Goal: Information Seeking & Learning: Find specific page/section

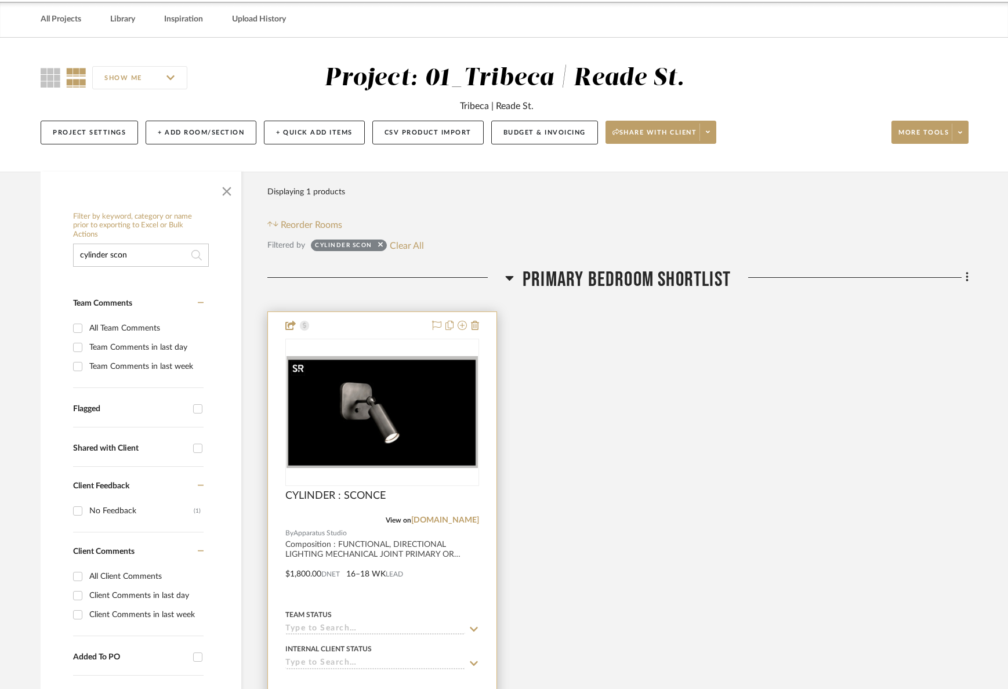
scroll to position [47, 0]
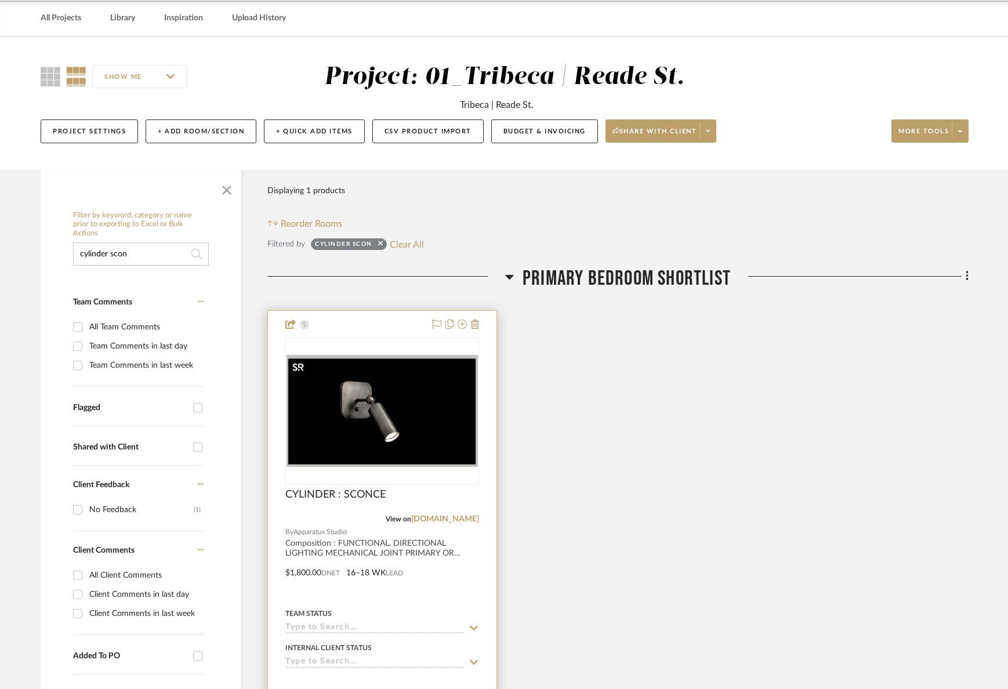
click at [400, 400] on img "0" at bounding box center [382, 411] width 191 height 112
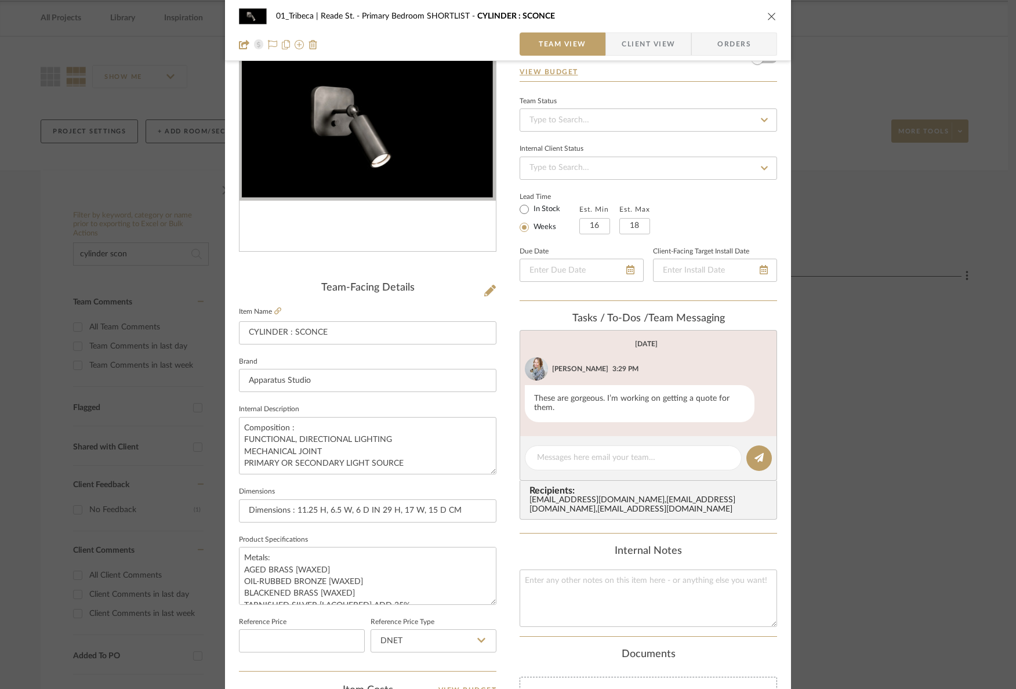
scroll to position [96, 0]
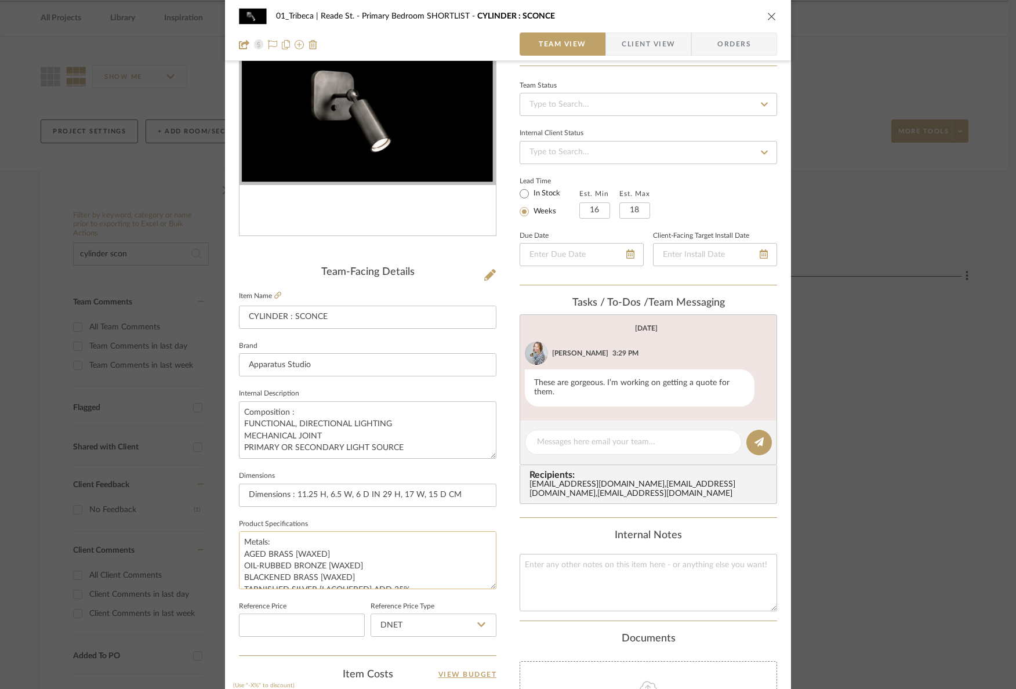
click at [366, 548] on textarea "Metals: AGED BRASS [WAXED] OIL-RUBBED BRONZE [WAXED] BLACKENED BRASS [WAXED] TA…" at bounding box center [368, 559] width 258 height 57
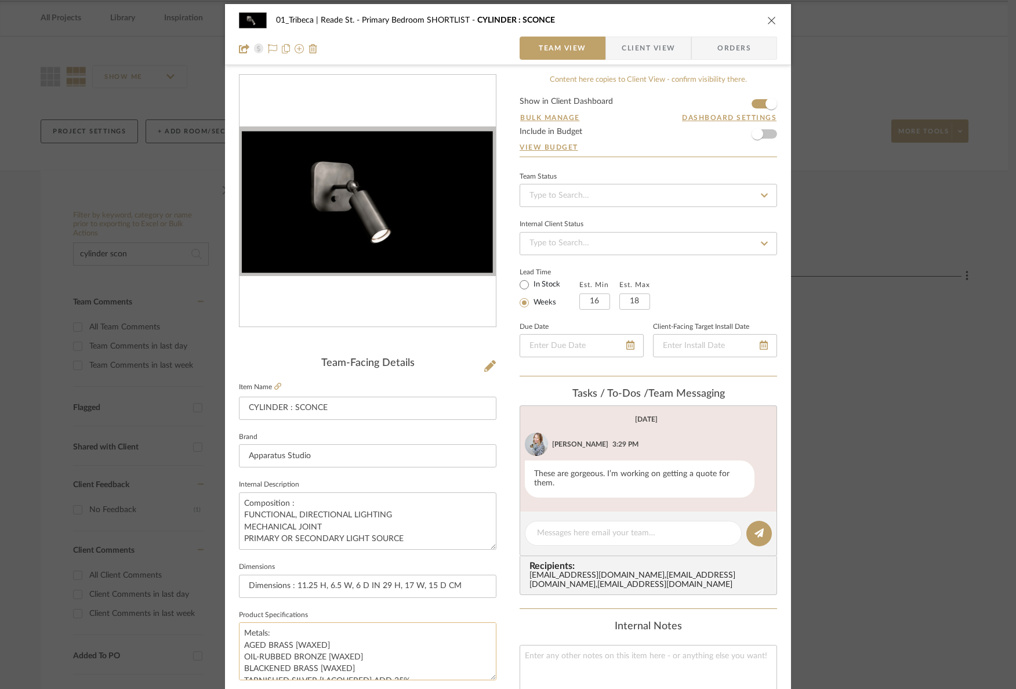
scroll to position [2, 0]
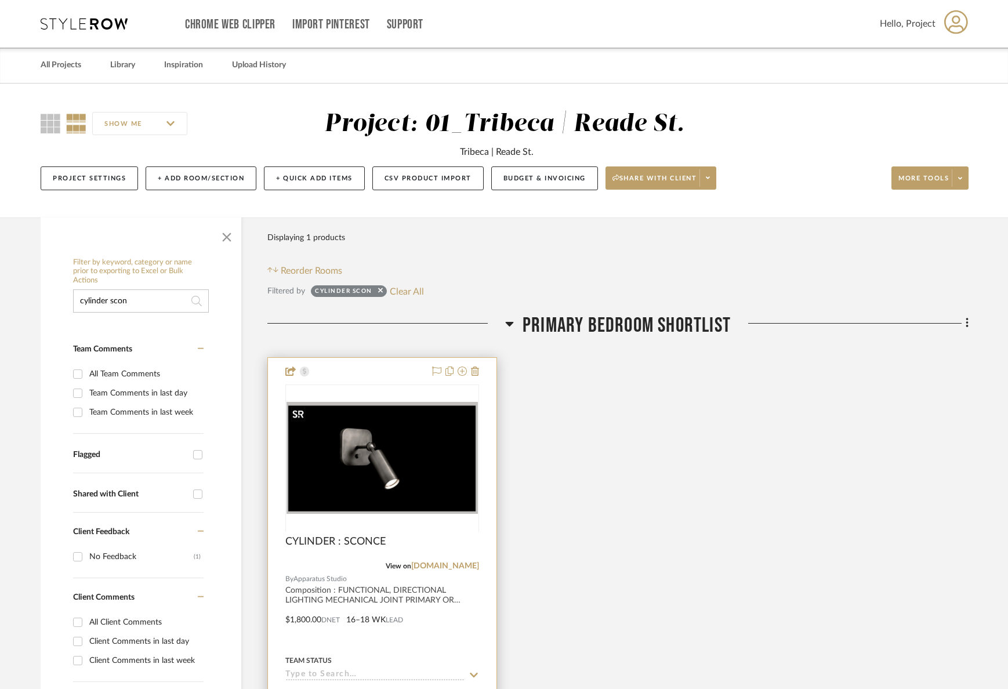
click at [378, 463] on div at bounding box center [382, 532] width 194 height 294
click at [350, 429] on img "0" at bounding box center [382, 458] width 191 height 112
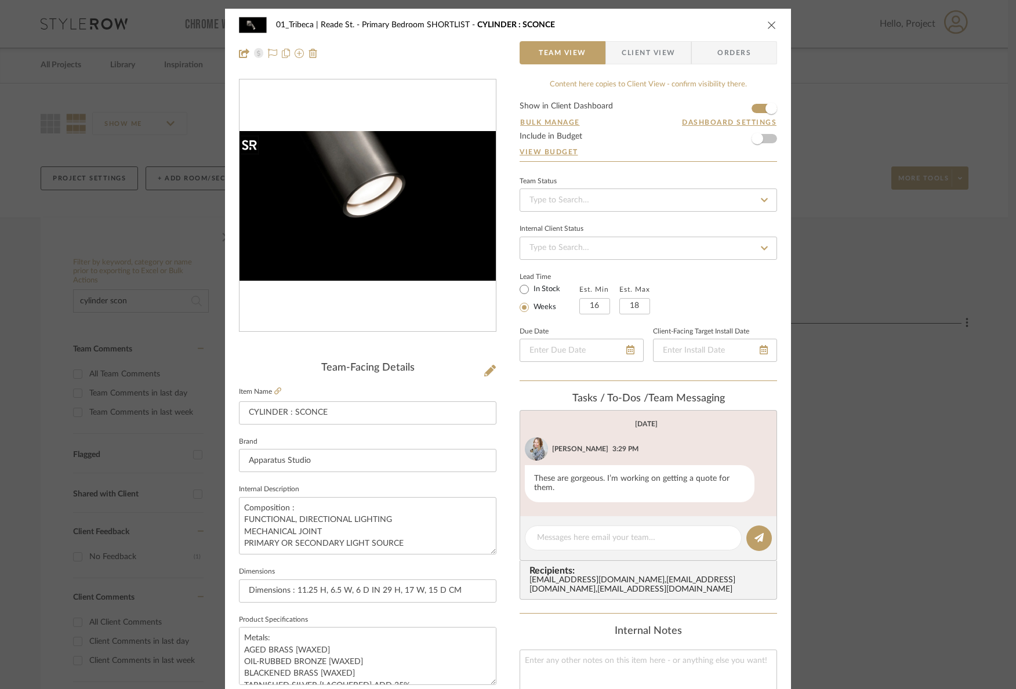
click at [375, 244] on img "0" at bounding box center [368, 205] width 256 height 149
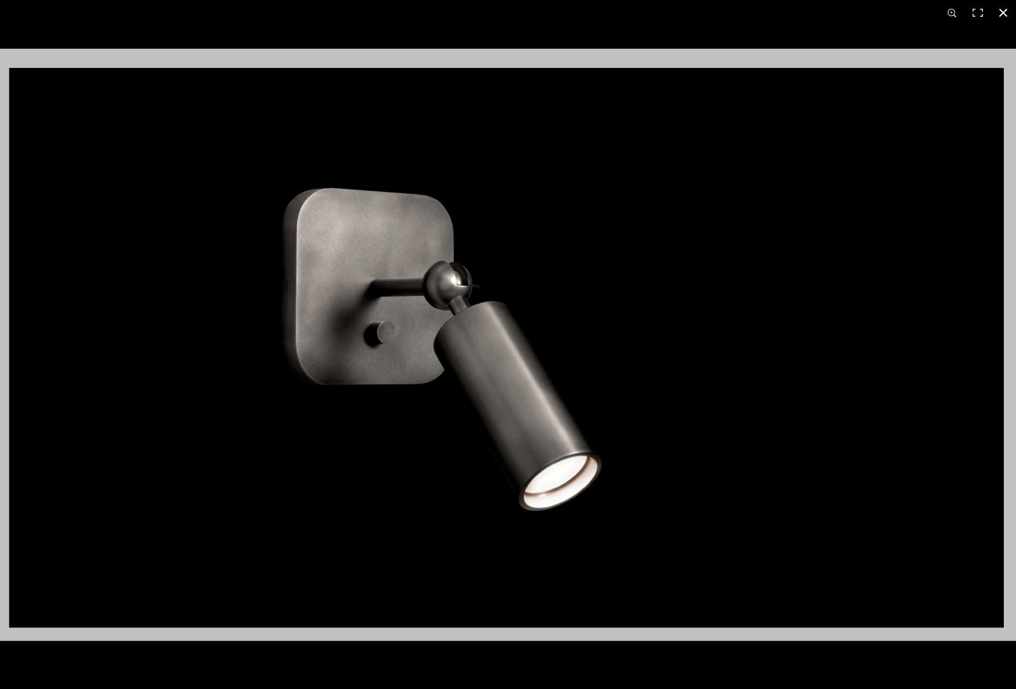
click at [1005, 10] on button at bounding box center [1004, 13] width 26 height 26
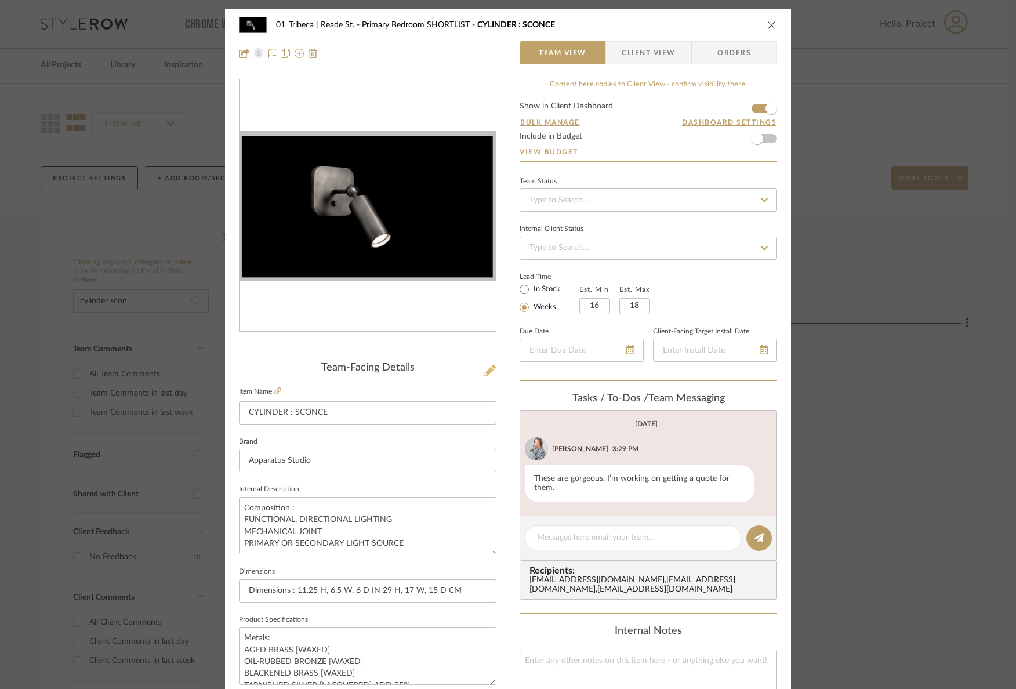
click at [484, 375] on icon at bounding box center [490, 371] width 12 height 12
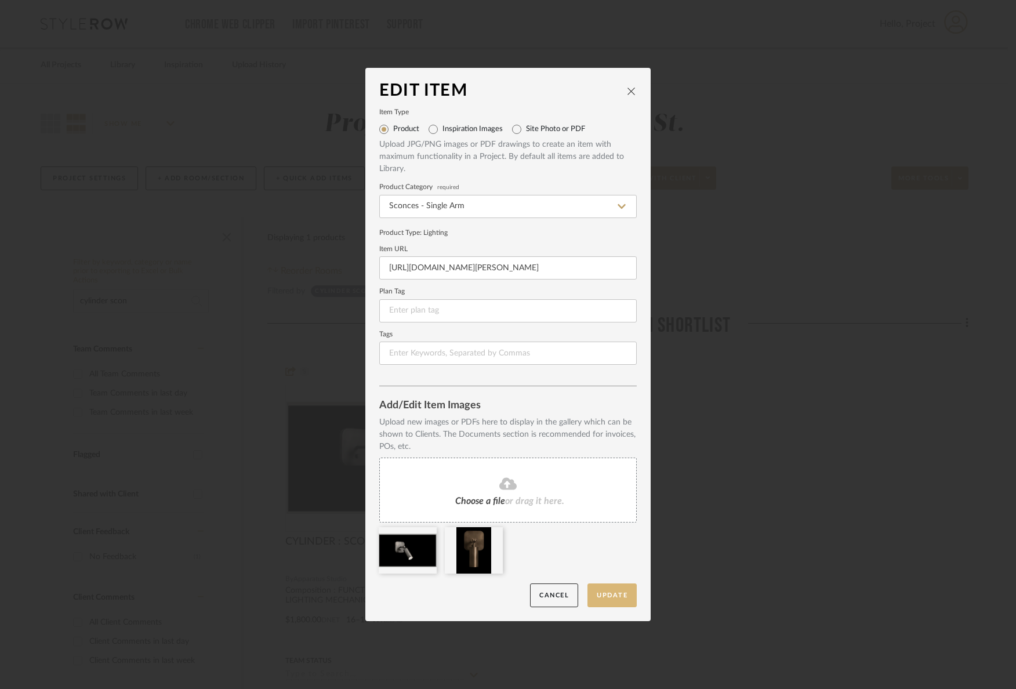
click at [609, 596] on button "Update" at bounding box center [612, 596] width 49 height 24
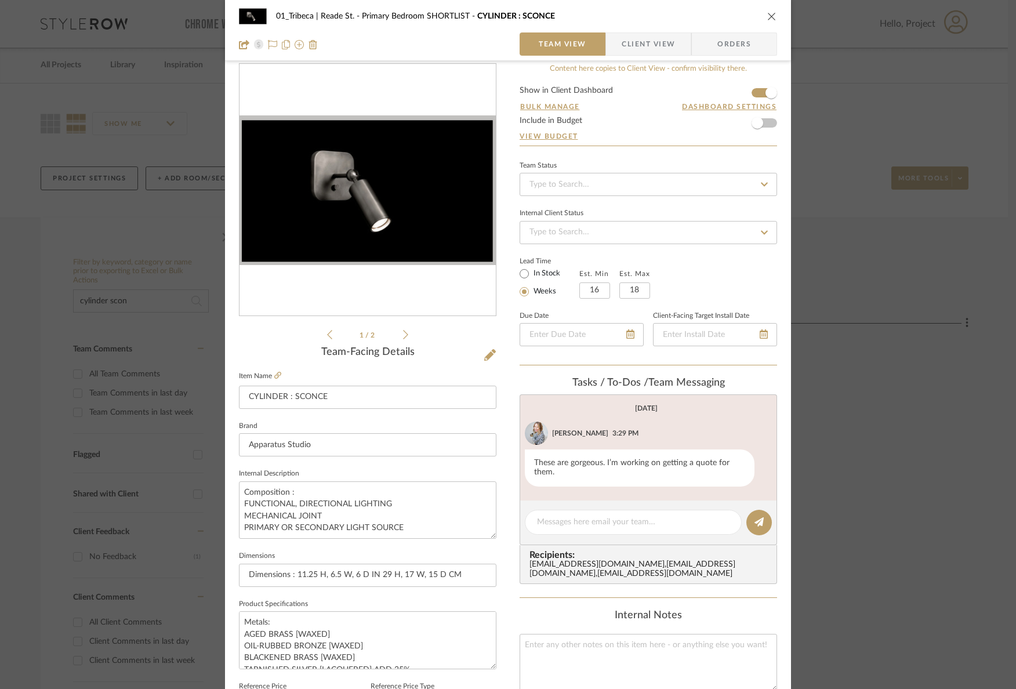
scroll to position [17, 0]
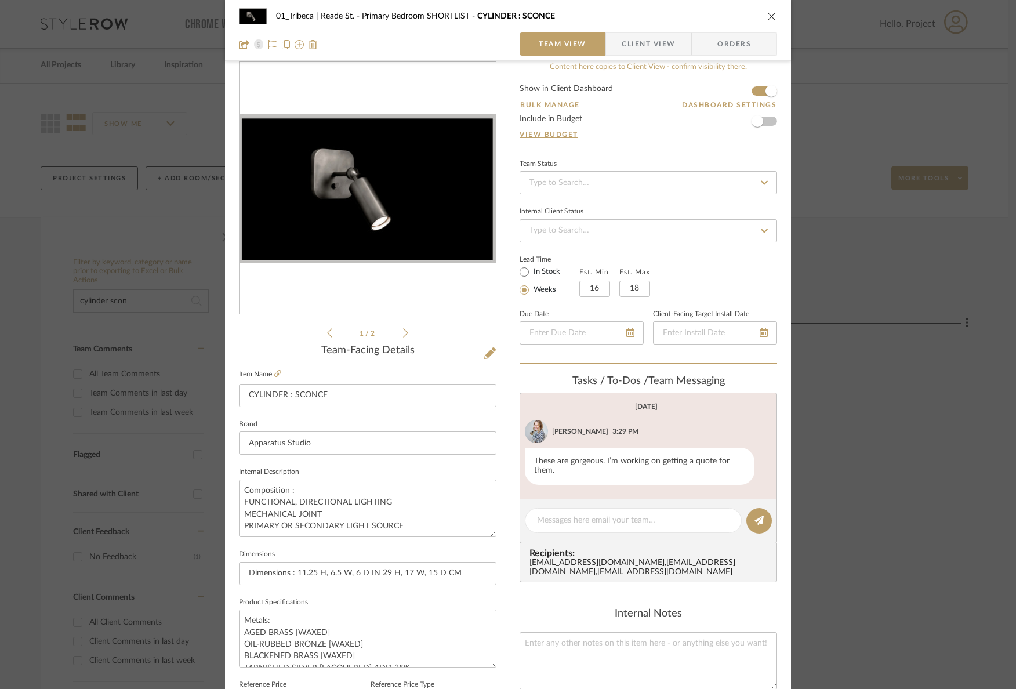
click at [403, 332] on icon at bounding box center [405, 333] width 5 height 10
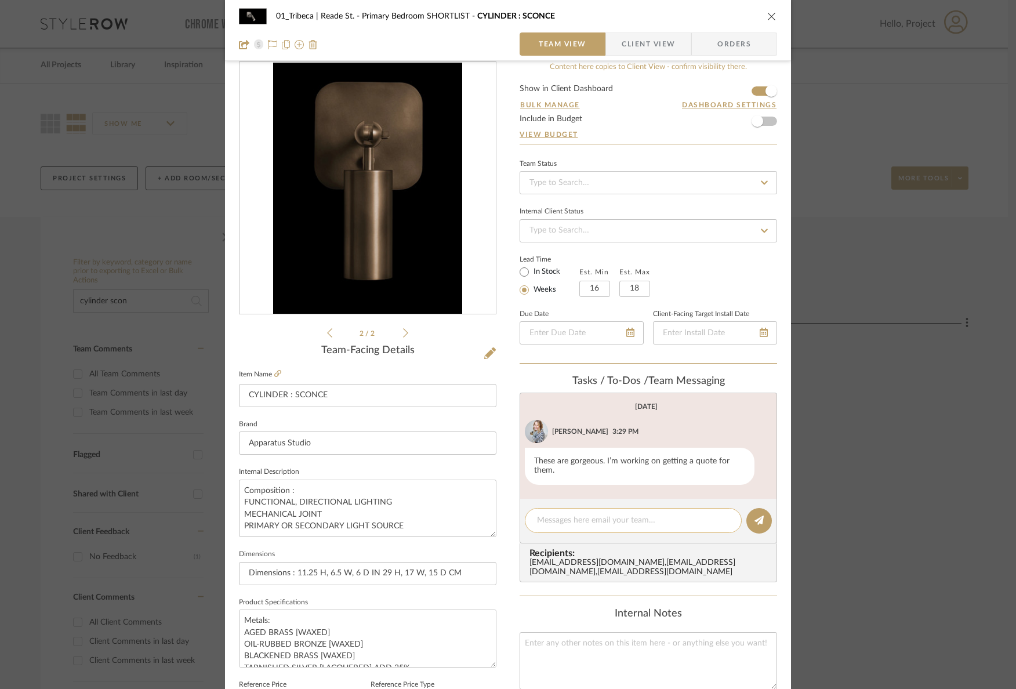
click at [600, 527] on textarea at bounding box center [633, 521] width 193 height 12
type textarea "Metal Finish: Aged Brass"
click at [755, 523] on icon at bounding box center [759, 520] width 9 height 9
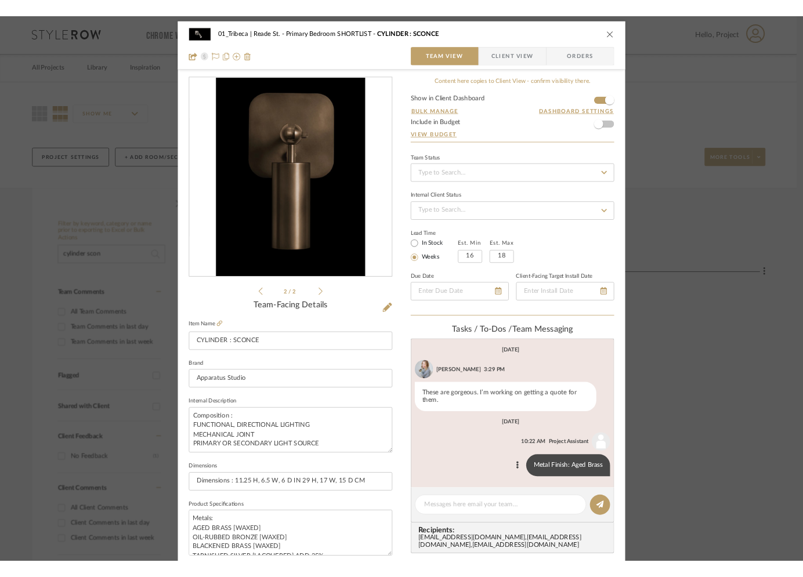
scroll to position [0, 0]
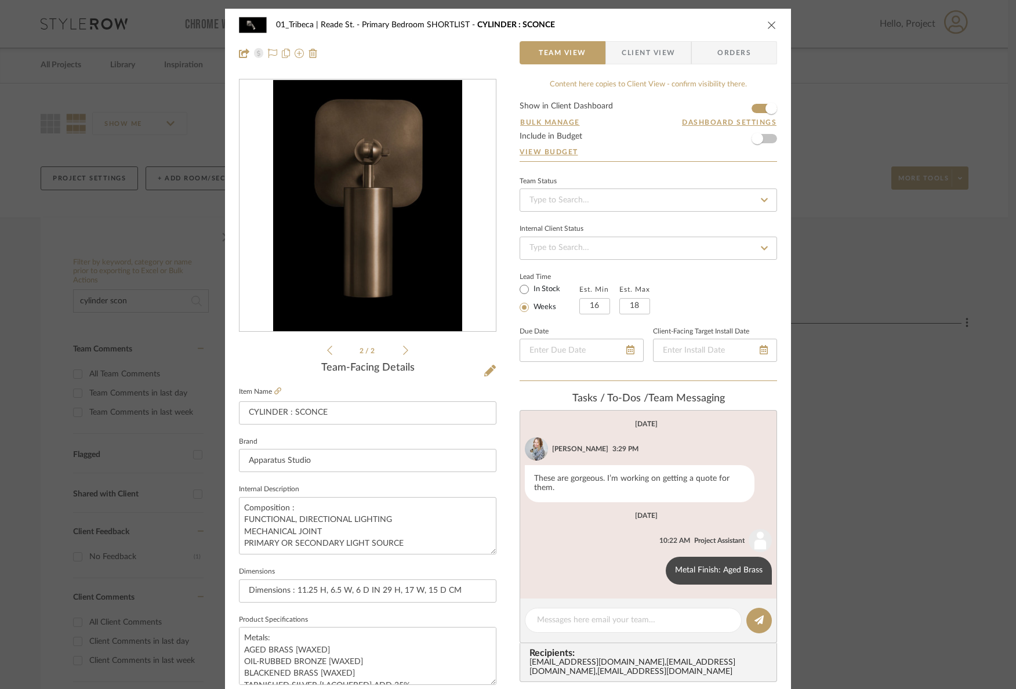
click at [767, 26] on icon "close" at bounding box center [771, 24] width 9 height 9
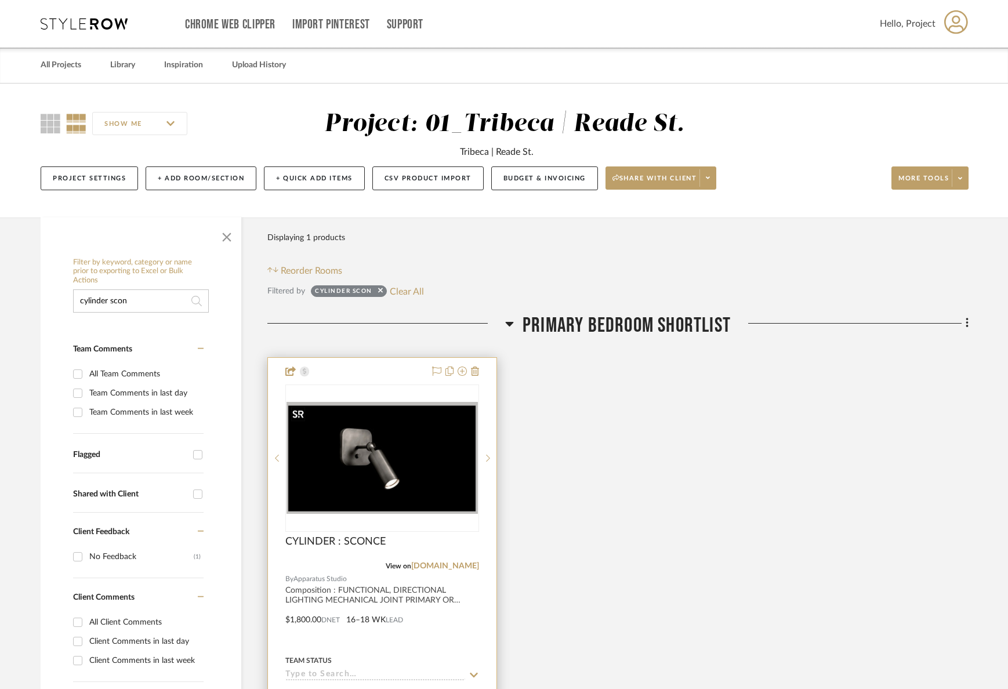
click at [316, 421] on img "0" at bounding box center [382, 458] width 191 height 112
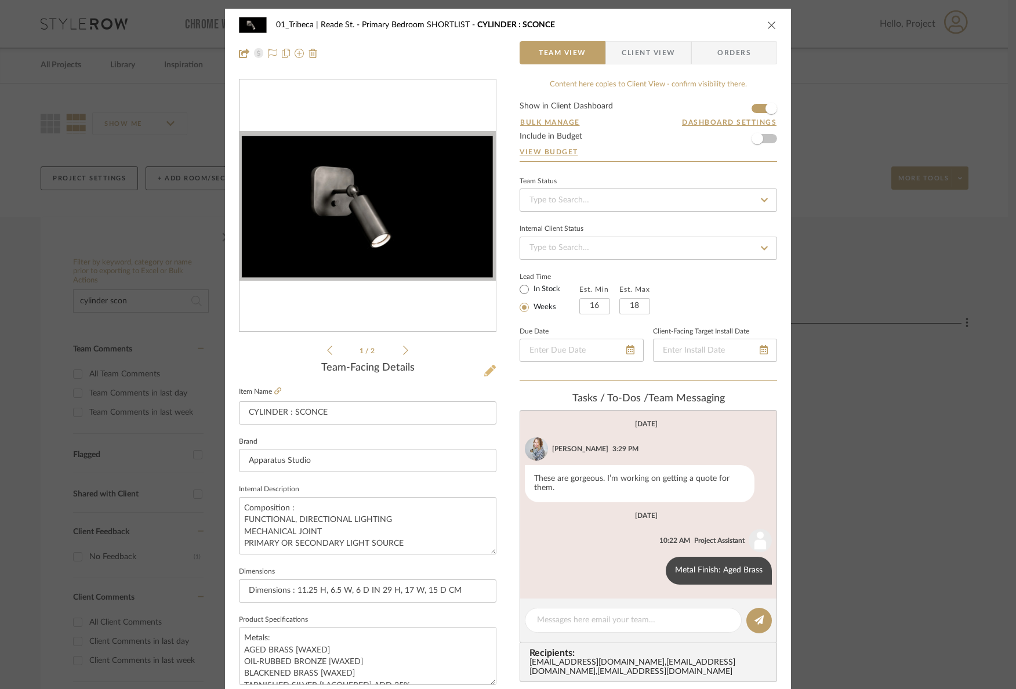
click at [484, 374] on icon at bounding box center [490, 371] width 12 height 12
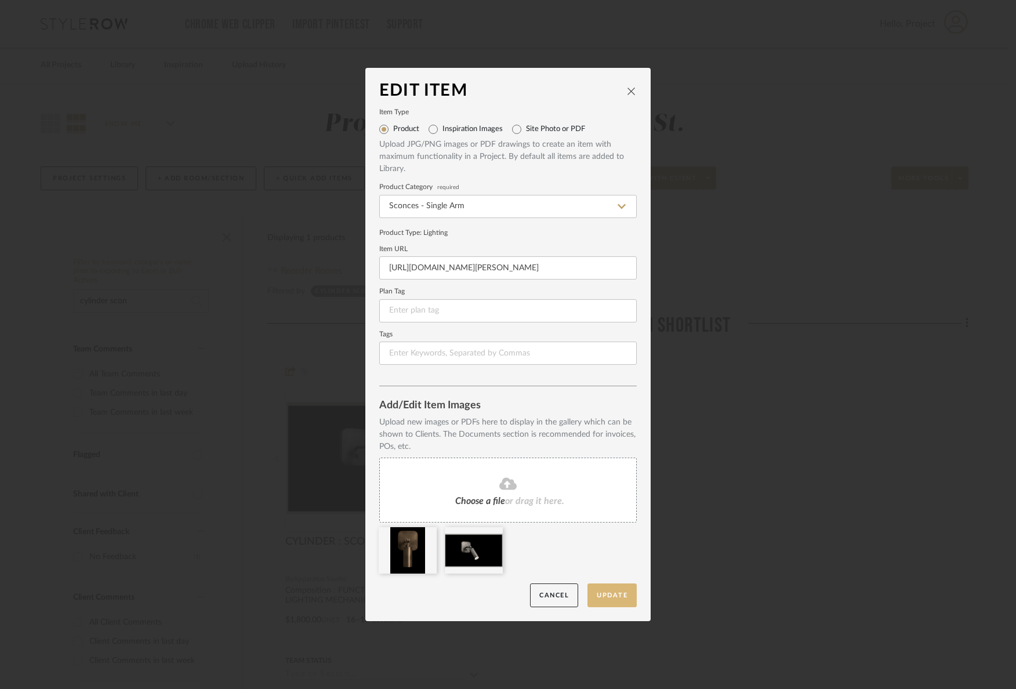
click at [613, 598] on button "Update" at bounding box center [612, 596] width 49 height 24
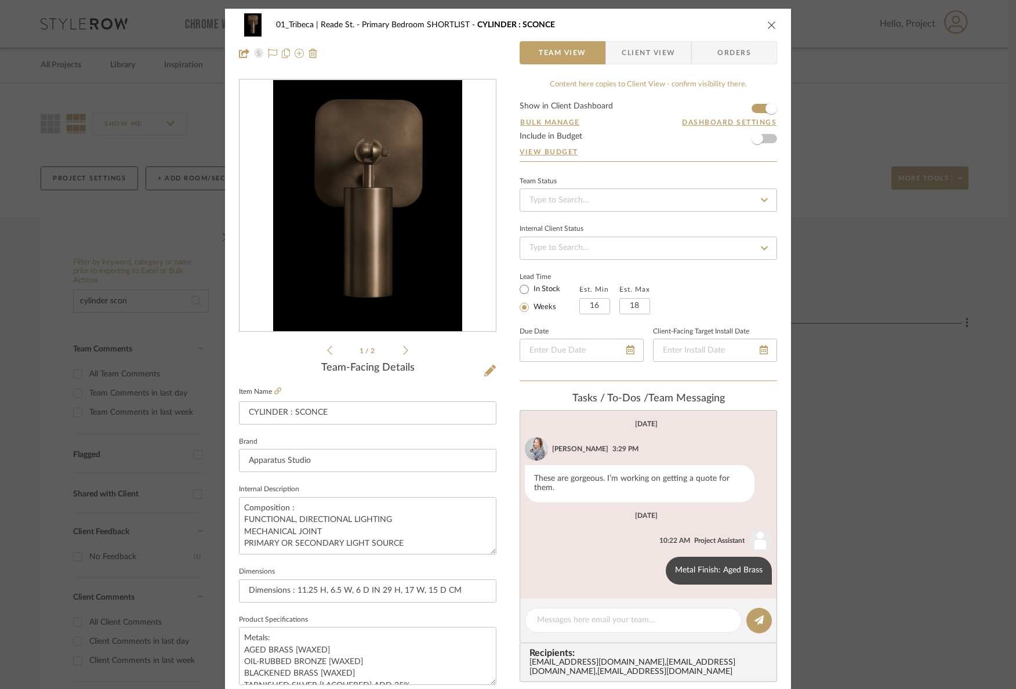
click at [768, 27] on icon "close" at bounding box center [771, 24] width 9 height 9
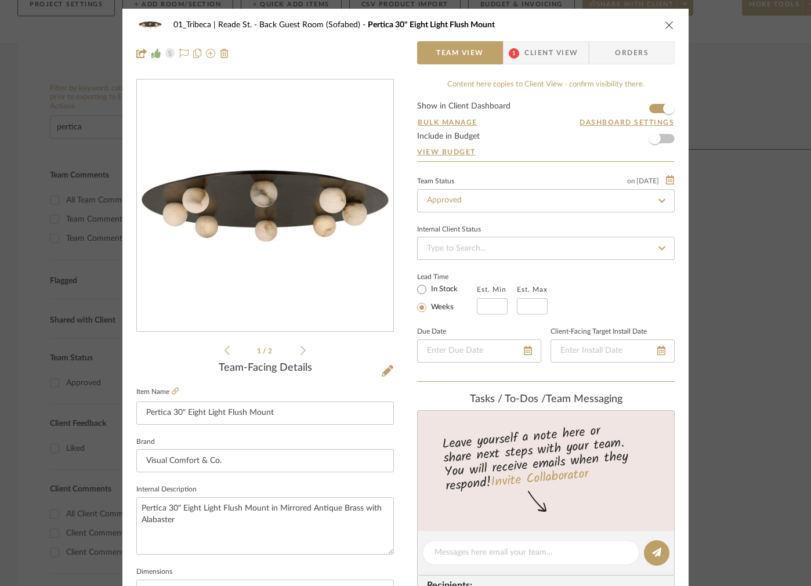
click at [665, 22] on icon "close" at bounding box center [669, 24] width 9 height 9
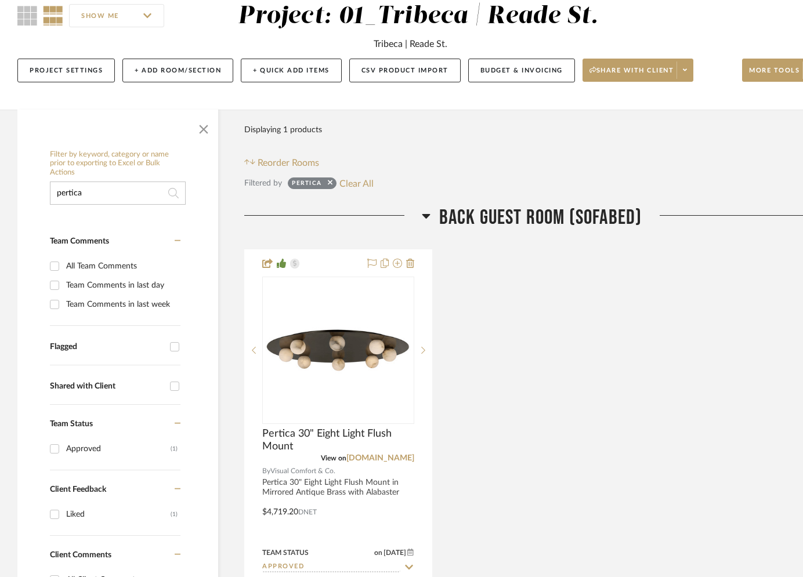
scroll to position [113, 0]
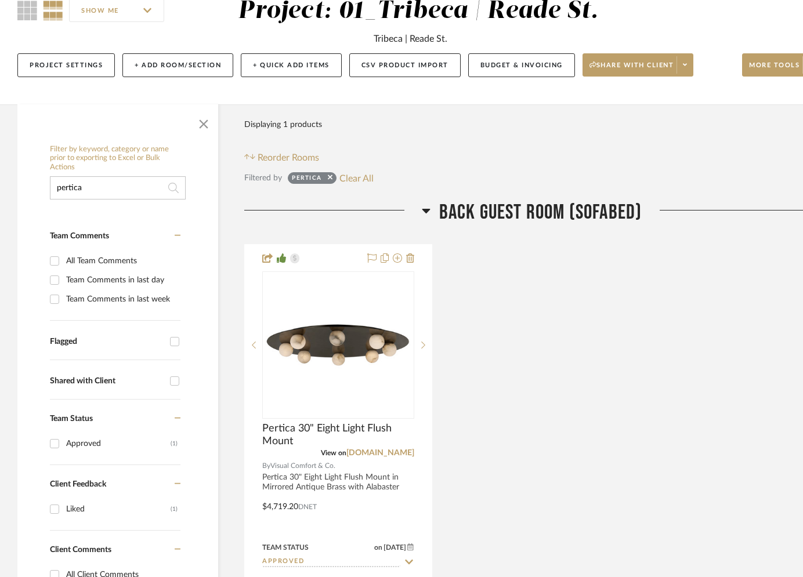
click at [97, 191] on input "pertica" at bounding box center [118, 187] width 136 height 23
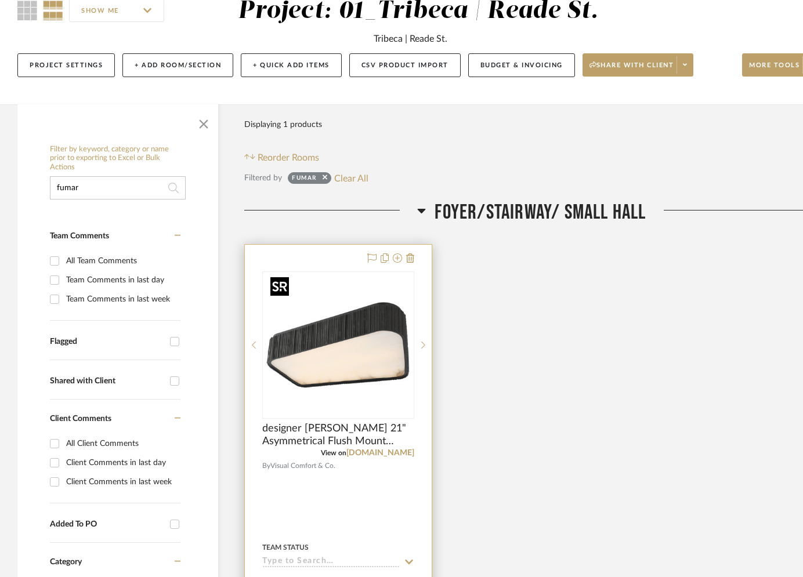
click at [338, 338] on img "0" at bounding box center [338, 345] width 145 height 145
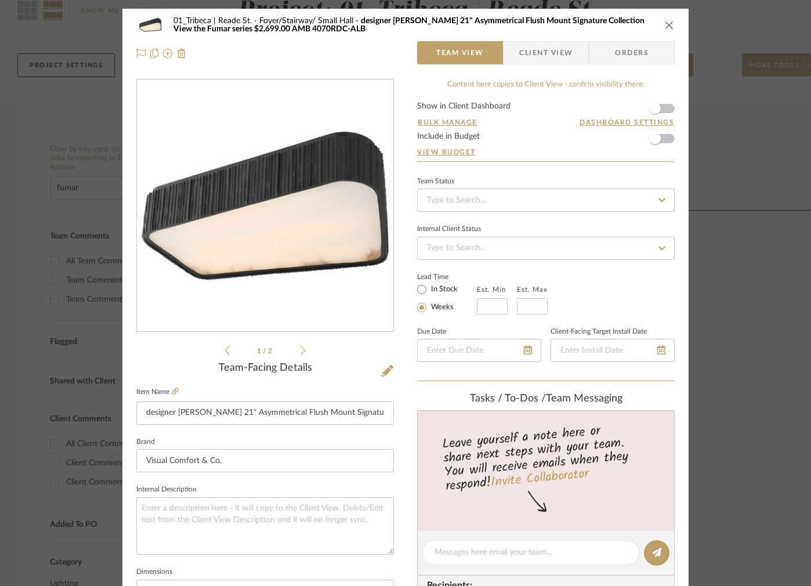
click at [665, 24] on icon "close" at bounding box center [669, 24] width 9 height 9
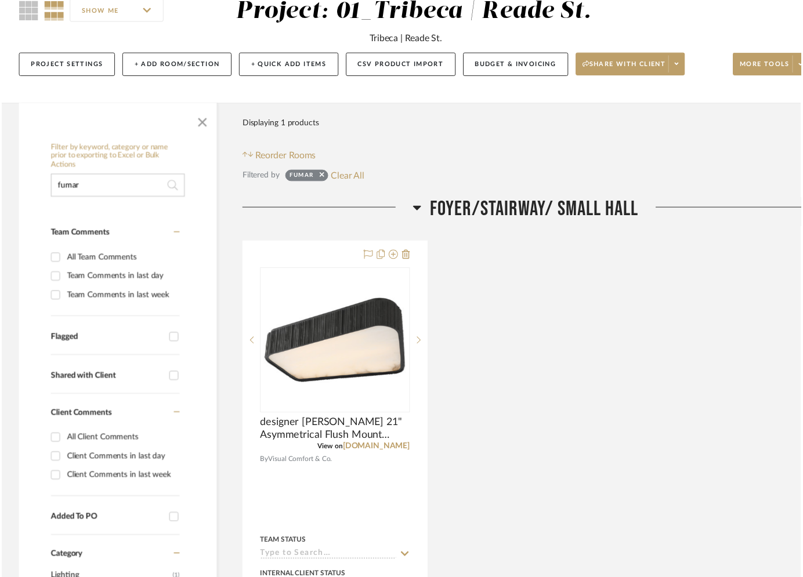
scroll to position [113, 0]
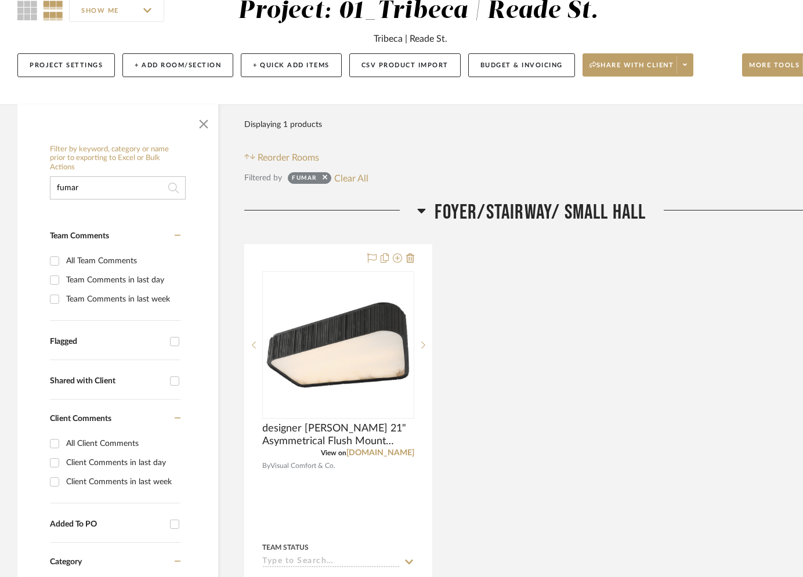
click at [113, 184] on input "fumar" at bounding box center [118, 187] width 136 height 23
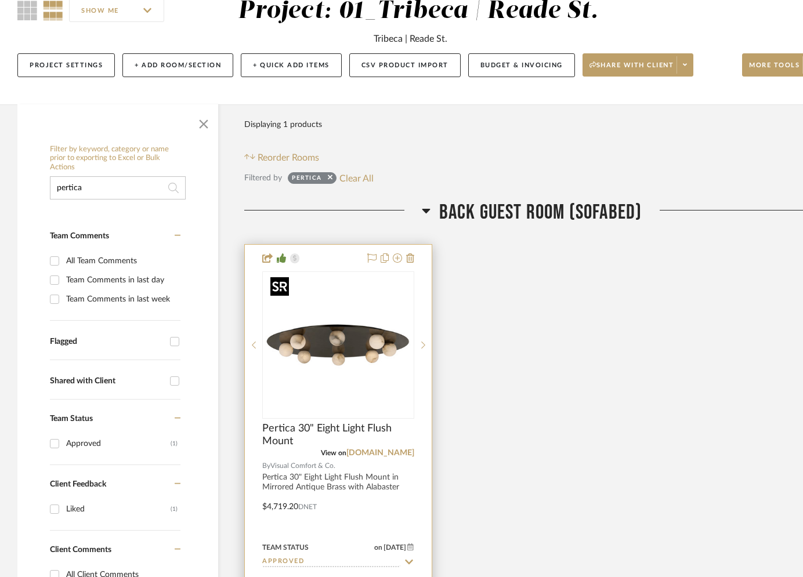
click at [0, 0] on img at bounding box center [0, 0] width 0 height 0
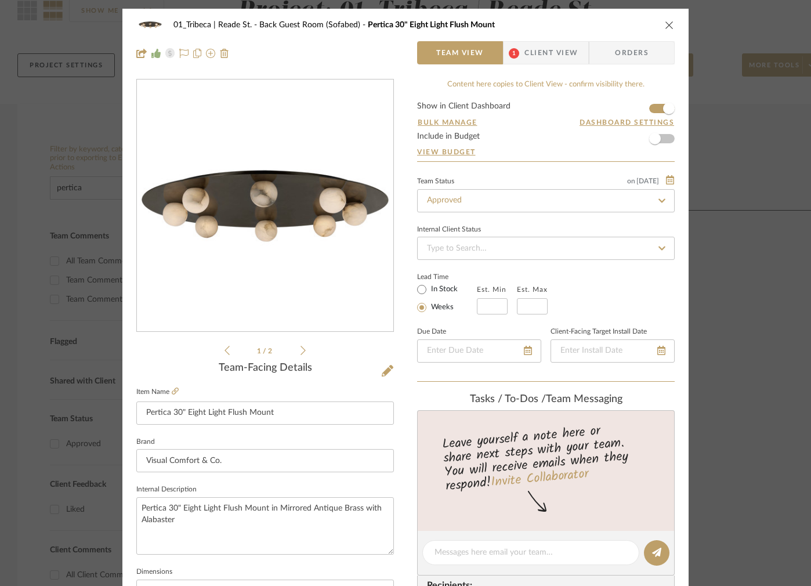
click at [665, 23] on icon "close" at bounding box center [669, 24] width 9 height 9
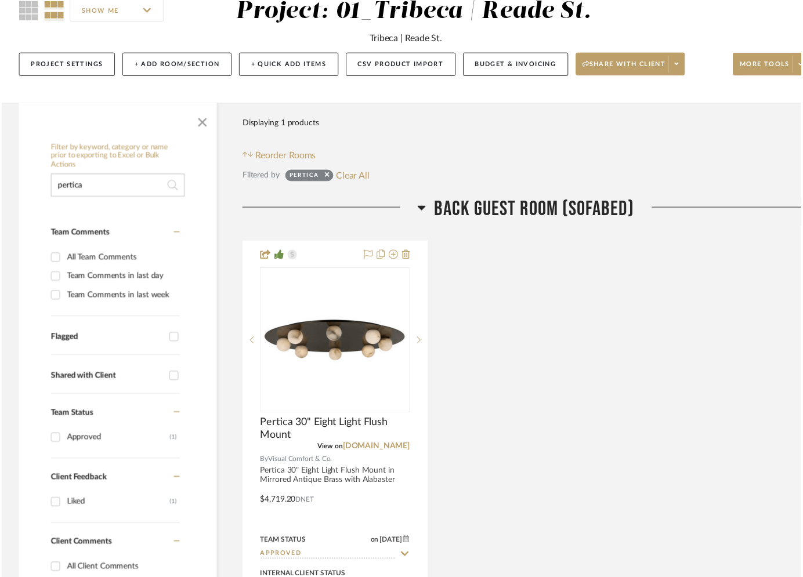
scroll to position [113, 0]
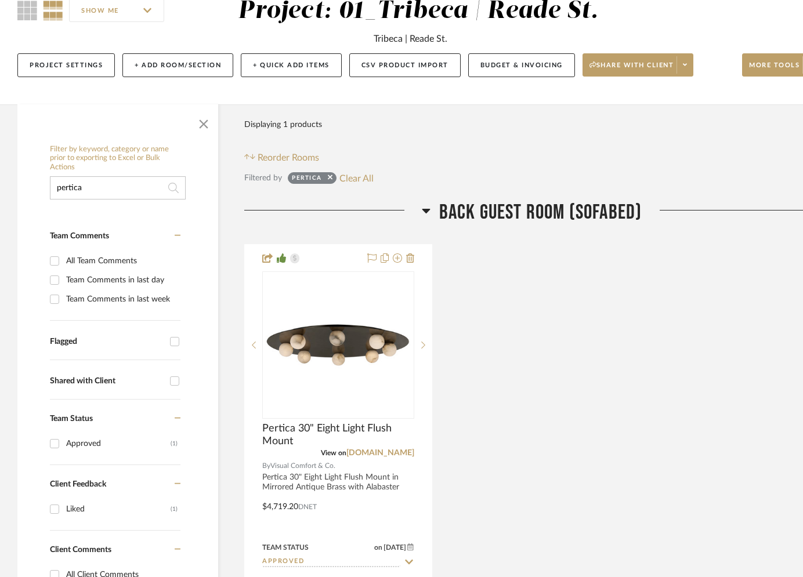
click at [110, 187] on input "pertica" at bounding box center [118, 187] width 136 height 23
click at [109, 188] on input "pertica" at bounding box center [118, 187] width 136 height 23
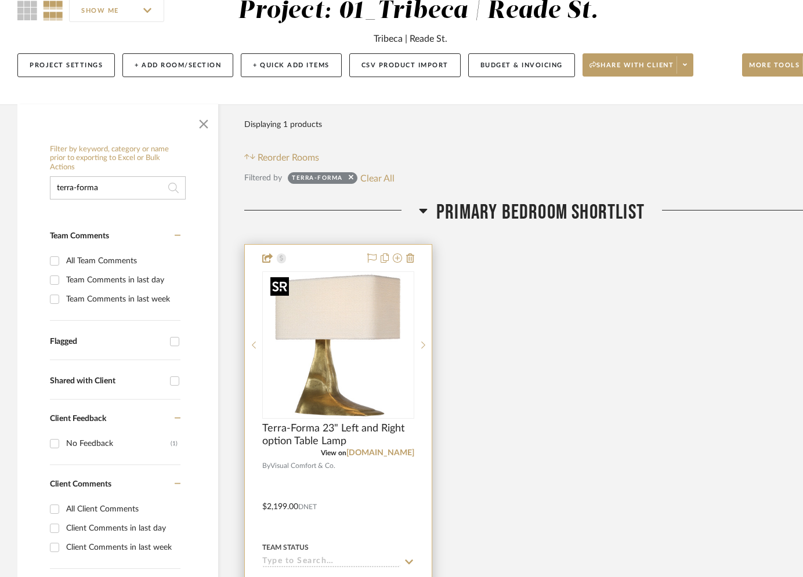
type input "terra-forma"
click at [0, 0] on img at bounding box center [0, 0] width 0 height 0
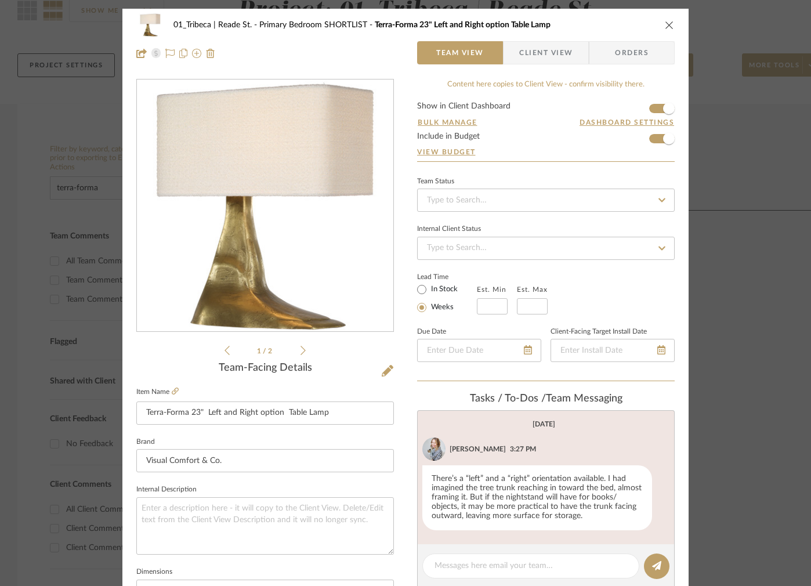
click at [665, 22] on icon "close" at bounding box center [669, 24] width 9 height 9
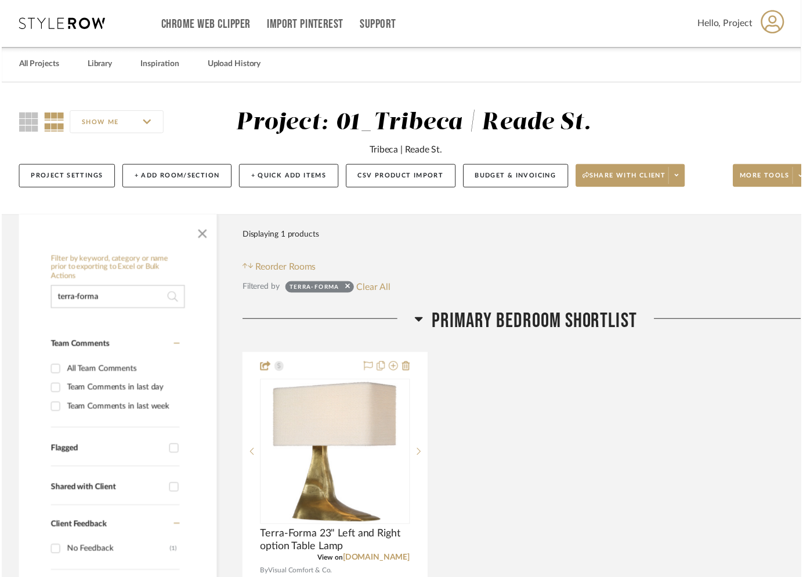
scroll to position [113, 0]
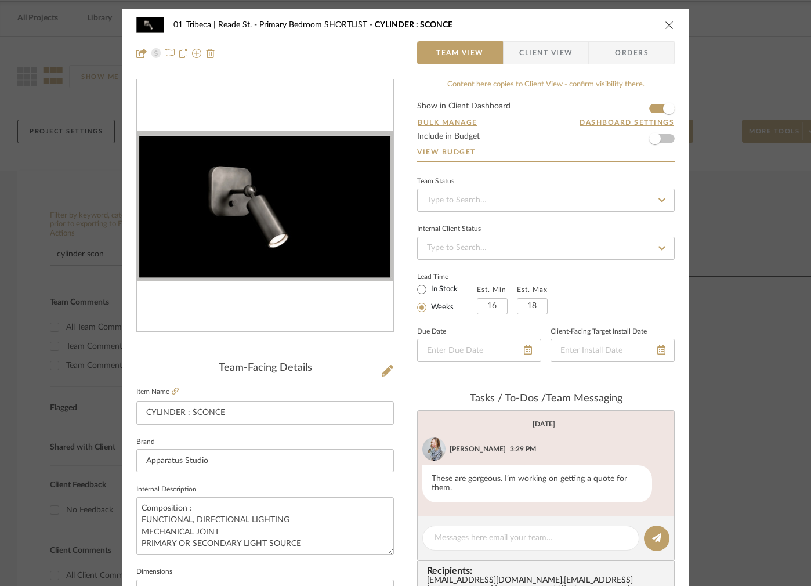
scroll to position [2, 0]
click at [665, 23] on icon "close" at bounding box center [669, 24] width 9 height 9
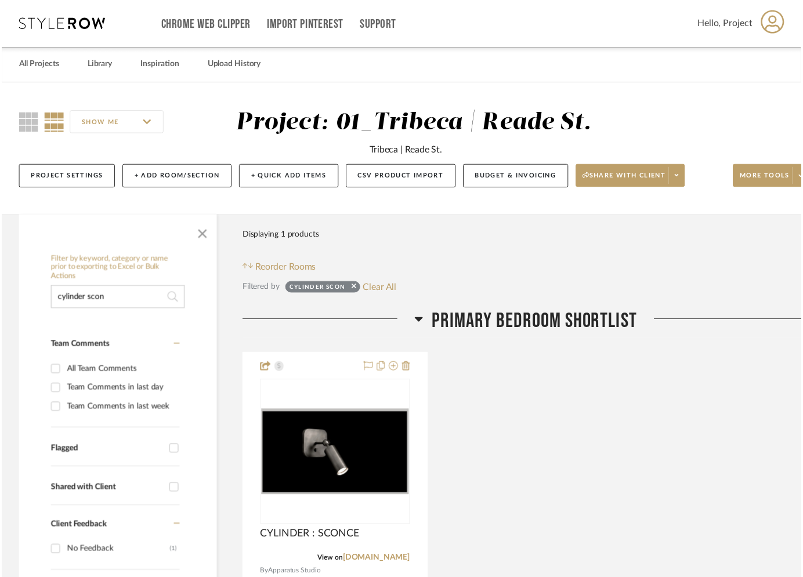
scroll to position [47, 0]
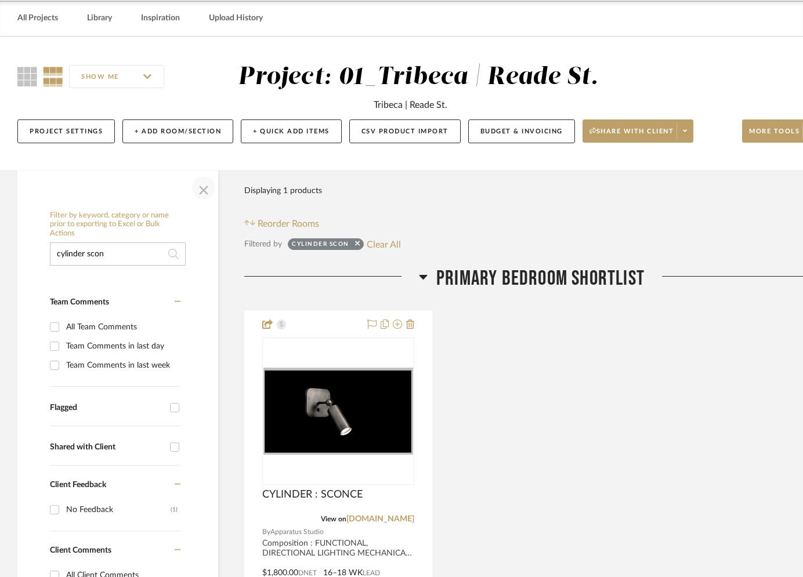
click at [202, 187] on span "button" at bounding box center [204, 188] width 28 height 28
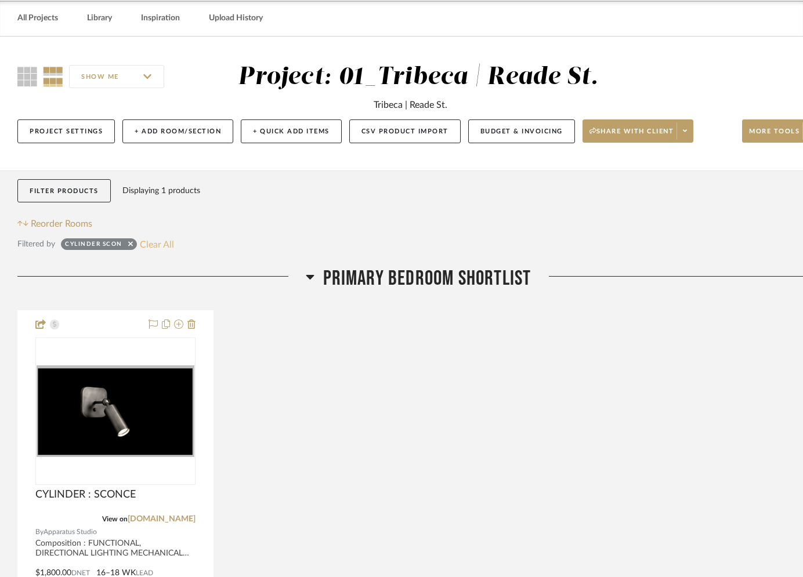
click at [159, 244] on button "Clear All" at bounding box center [157, 244] width 34 height 15
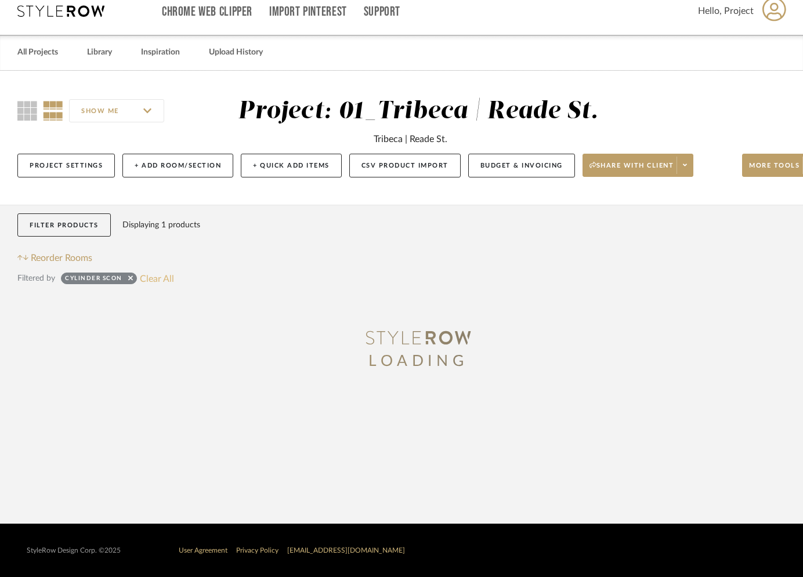
scroll to position [13, 0]
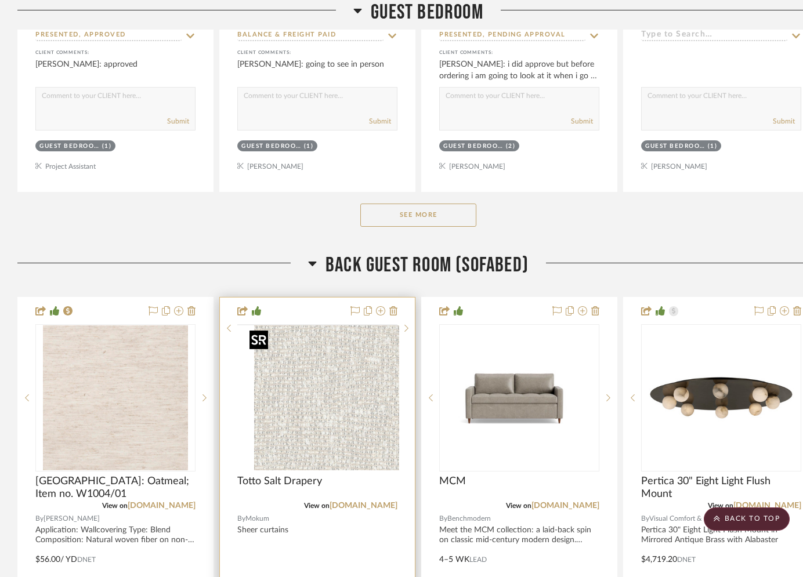
scroll to position [3122, 0]
